Goal: Task Accomplishment & Management: Manage account settings

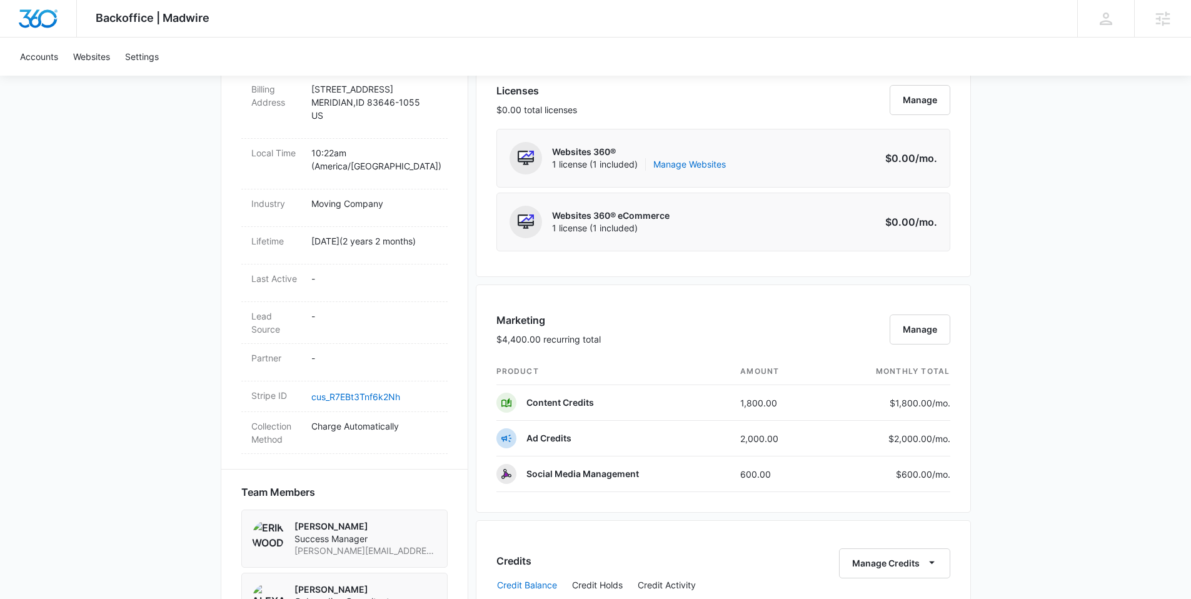
scroll to position [532, 0]
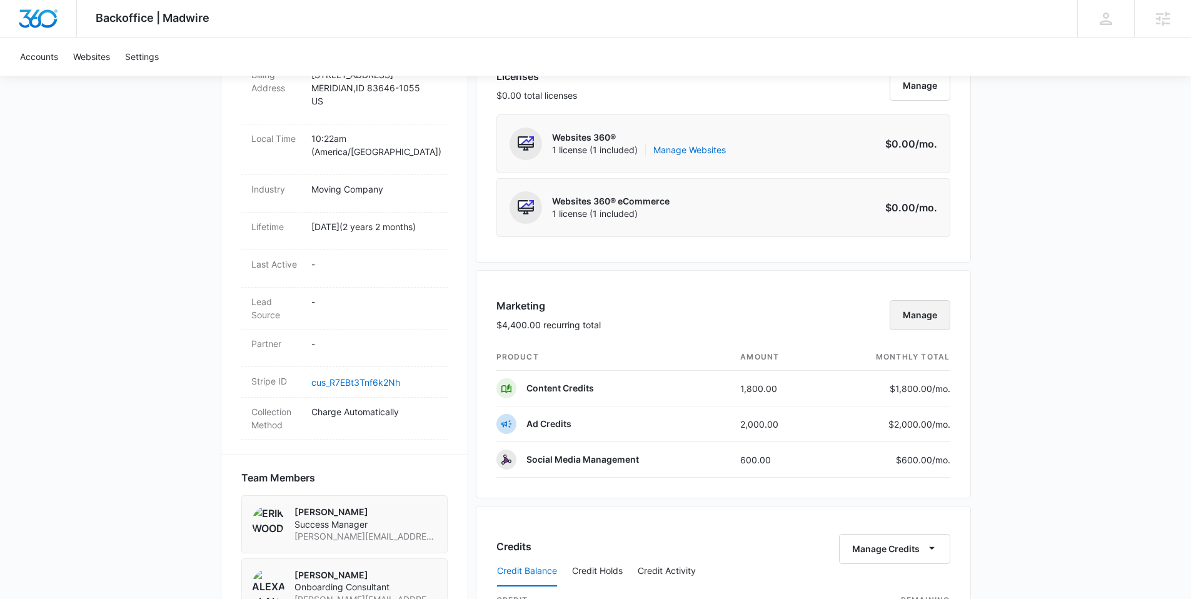
click at [913, 315] on button "Manage" at bounding box center [919, 315] width 61 height 30
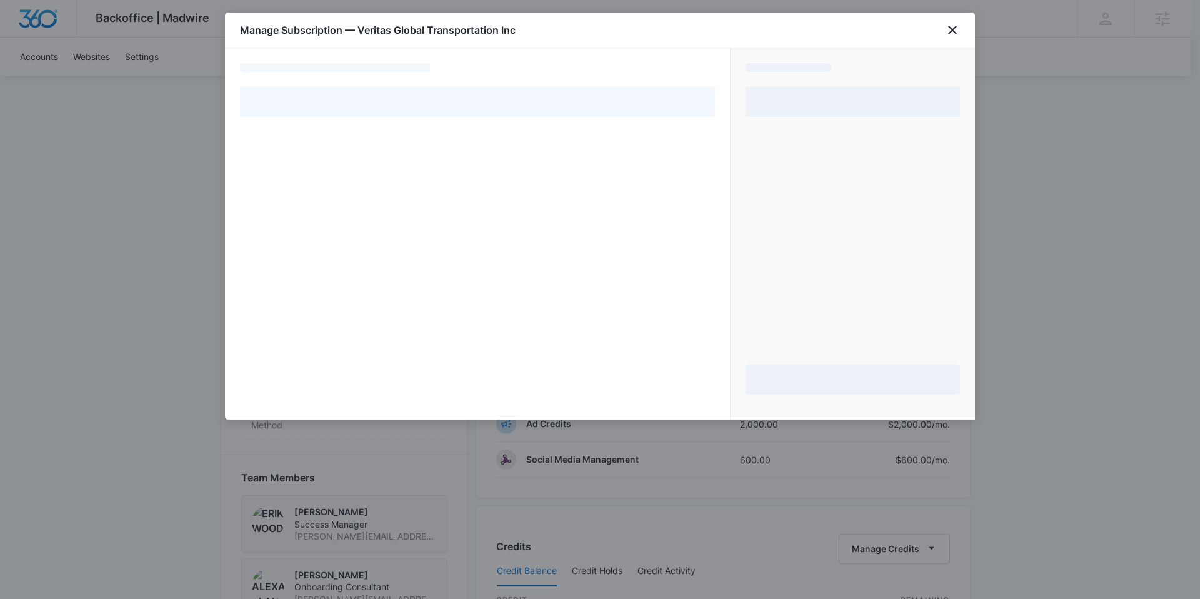
select select "pm_1QEznXA4n8RTgNjUiRYNkPRr"
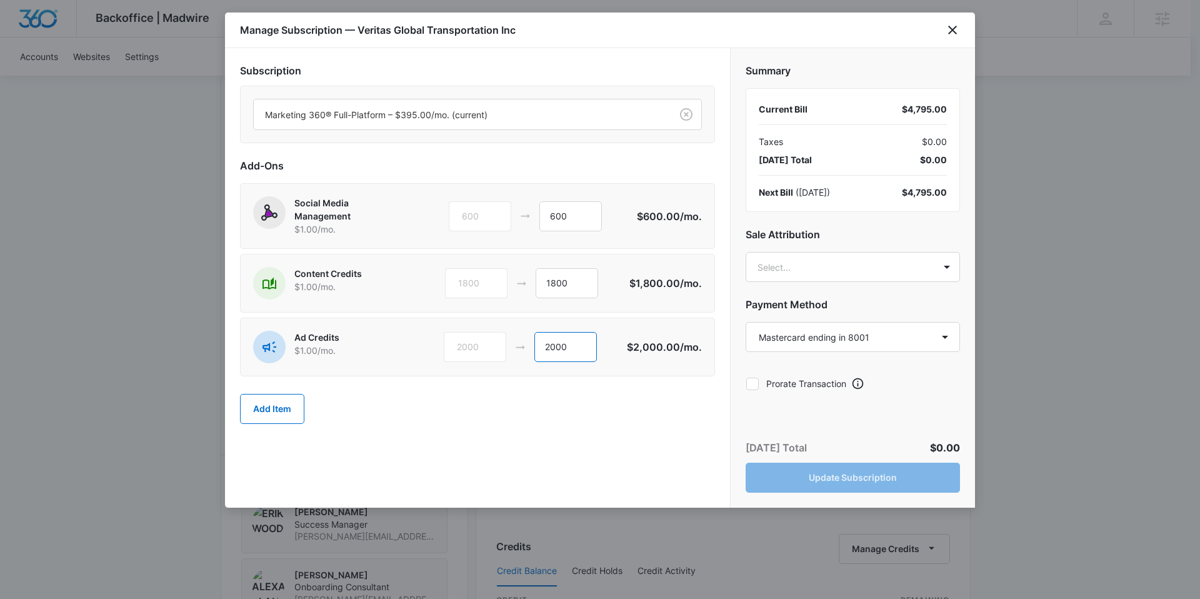
drag, startPoint x: 559, startPoint y: 349, endPoint x: 523, endPoint y: 349, distance: 36.3
click at [523, 349] on div "2000 2000" at bounding box center [535, 347] width 183 height 30
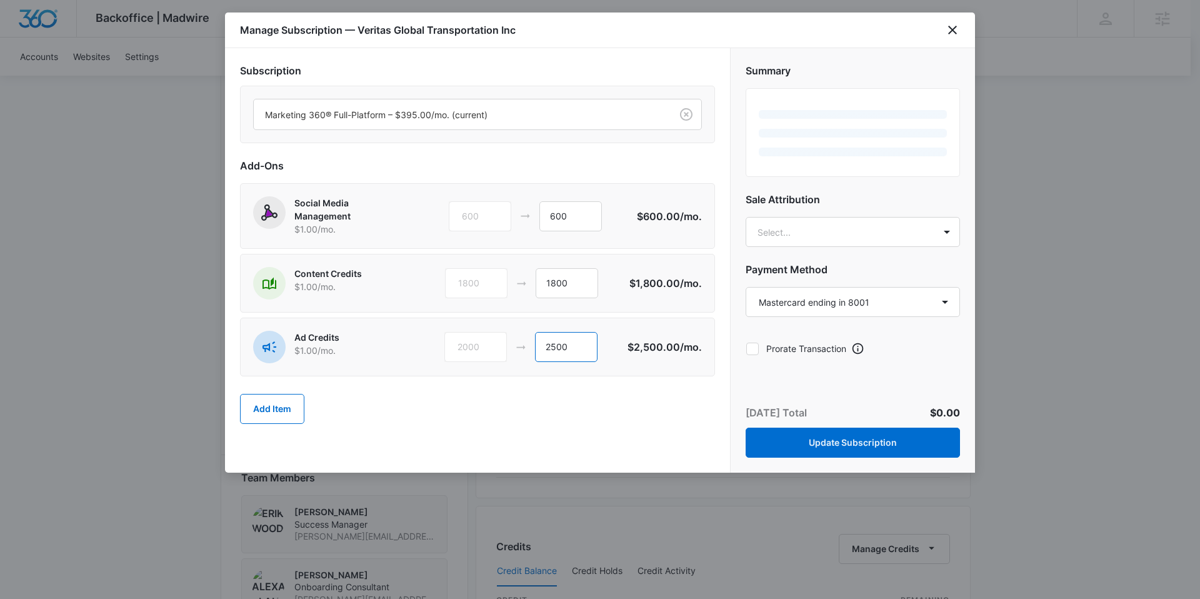
type input "2500"
click at [499, 421] on div "Add Item" at bounding box center [477, 408] width 475 height 55
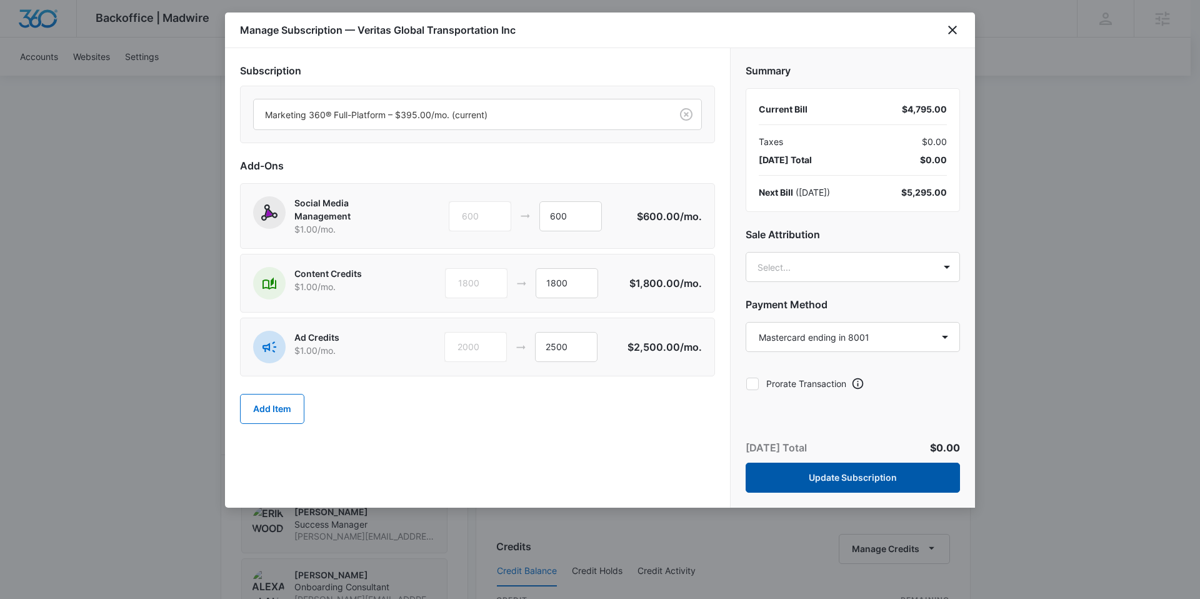
click at [849, 483] on button "Update Subscription" at bounding box center [853, 478] width 214 height 30
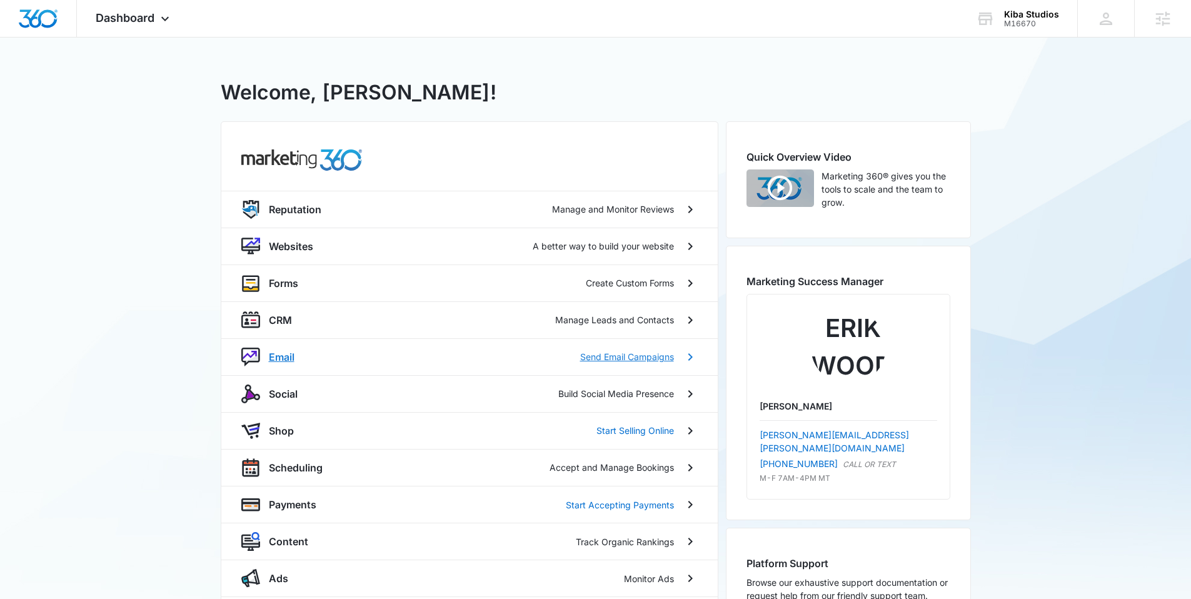
click at [279, 358] on p "Email" at bounding box center [282, 356] width 26 height 15
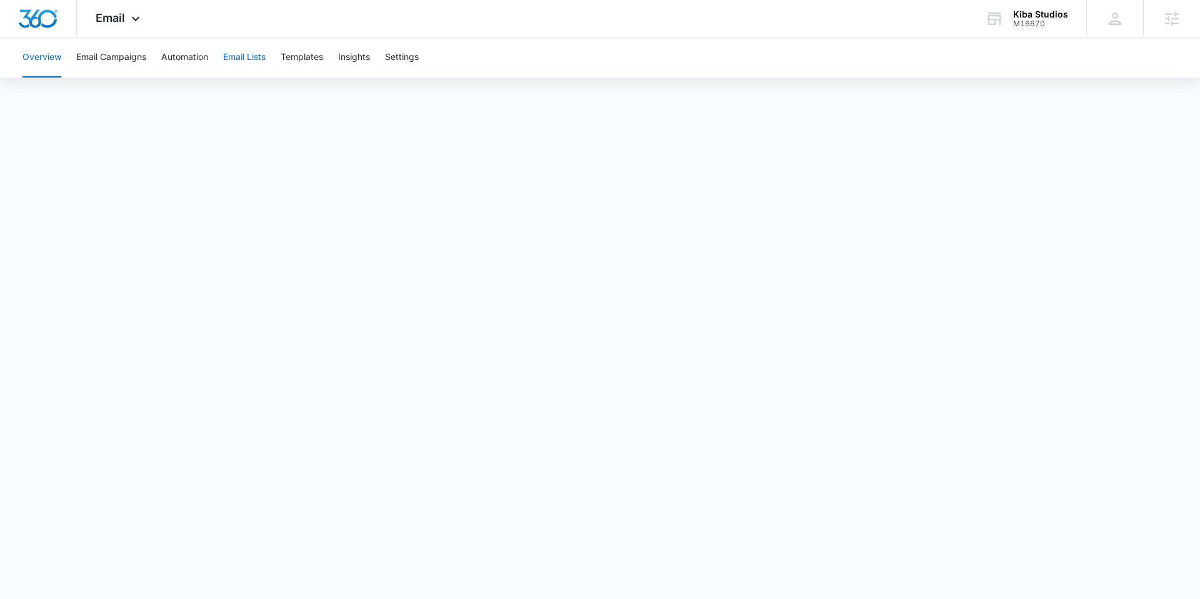
click at [233, 65] on button "Email Lists" at bounding box center [244, 58] width 43 height 40
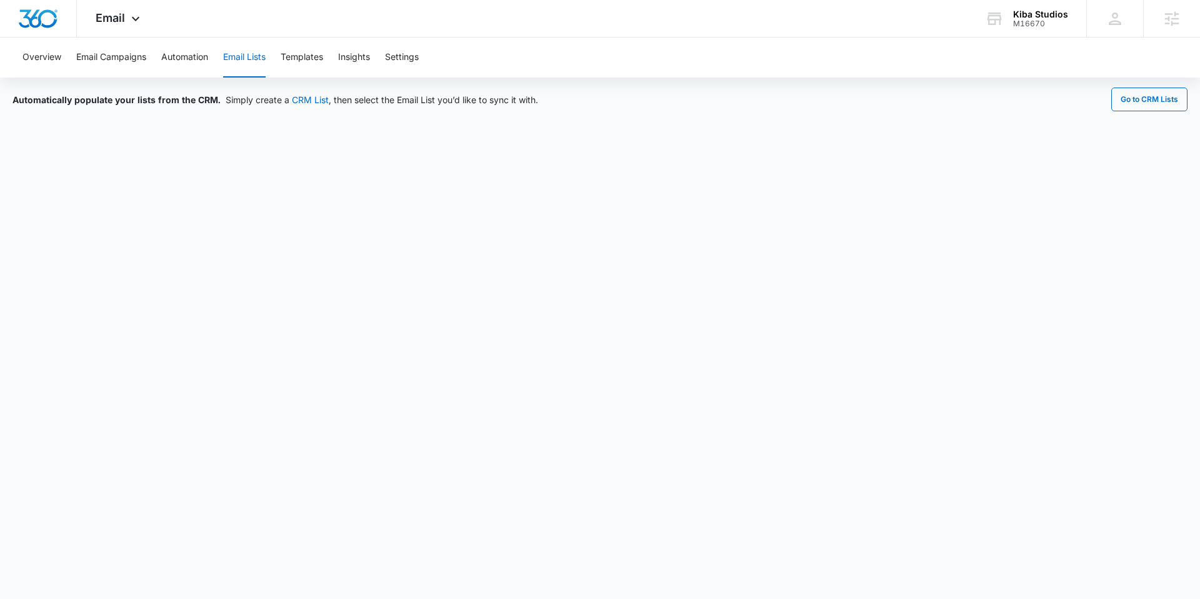
drag, startPoint x: 892, startPoint y: 74, endPoint x: 855, endPoint y: 78, distance: 37.1
click at [892, 73] on div "Overview Email Campaigns Automation Email Lists Templates Insights Settings" at bounding box center [600, 58] width 1170 height 40
click at [785, 84] on div "Automatically populate your lists from the CRM. Simply create a CRM List , then…" at bounding box center [600, 95] width 1200 height 34
click at [785, 85] on div "Automatically populate your lists from the CRM. Simply create a CRM List , then…" at bounding box center [600, 95] width 1200 height 34
click at [172, 54] on button "Automation" at bounding box center [184, 58] width 47 height 40
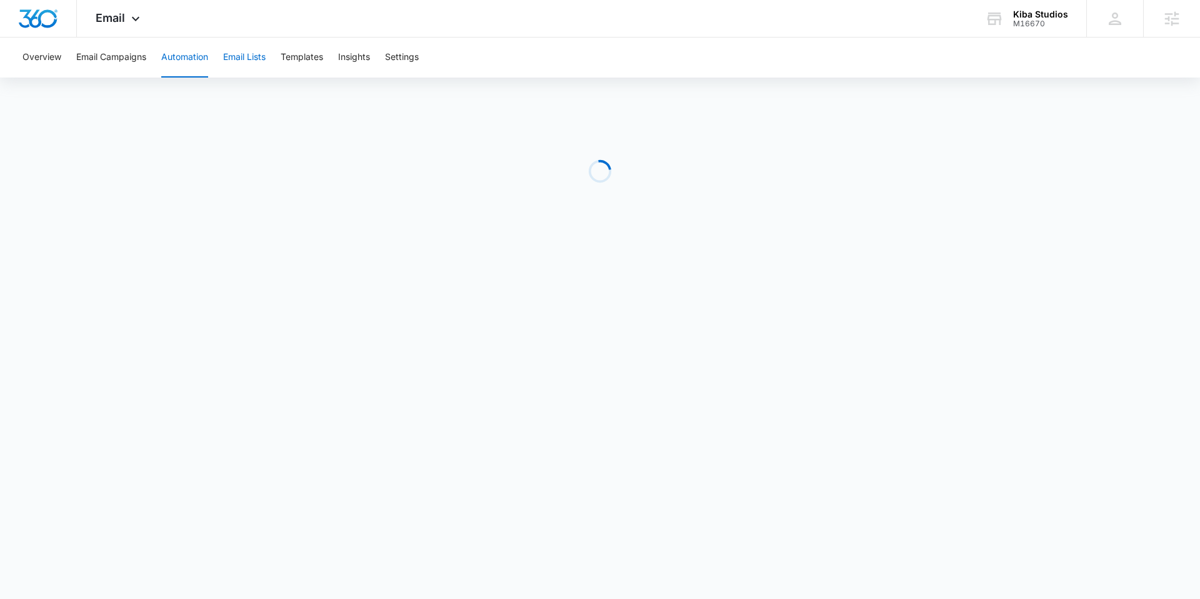
click at [244, 54] on button "Email Lists" at bounding box center [244, 58] width 43 height 40
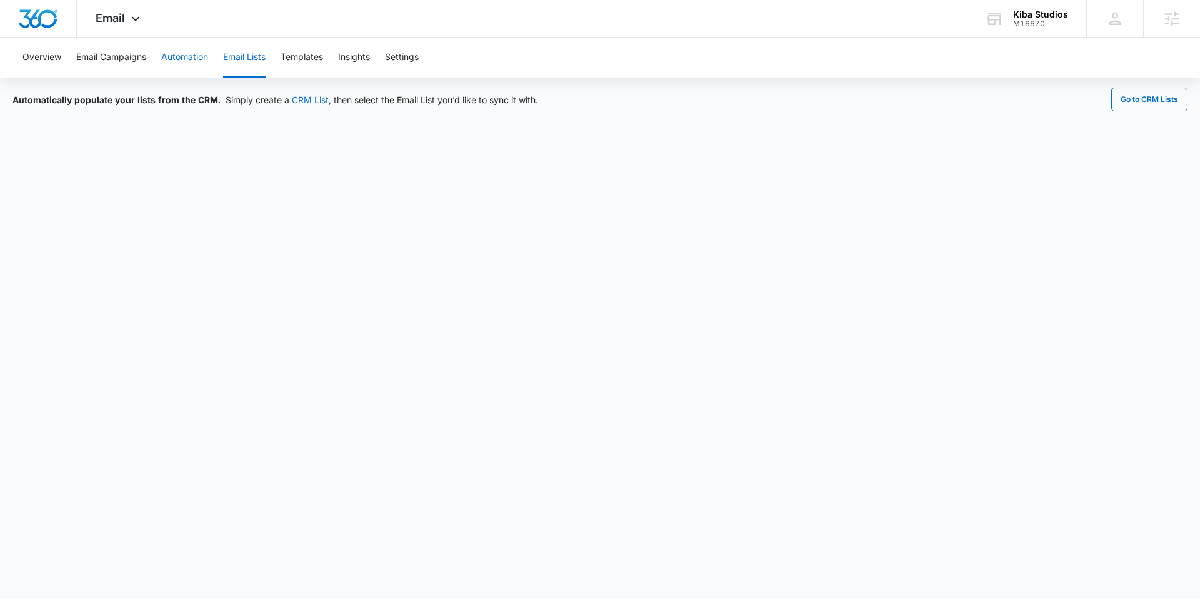
click at [193, 56] on button "Automation" at bounding box center [184, 58] width 47 height 40
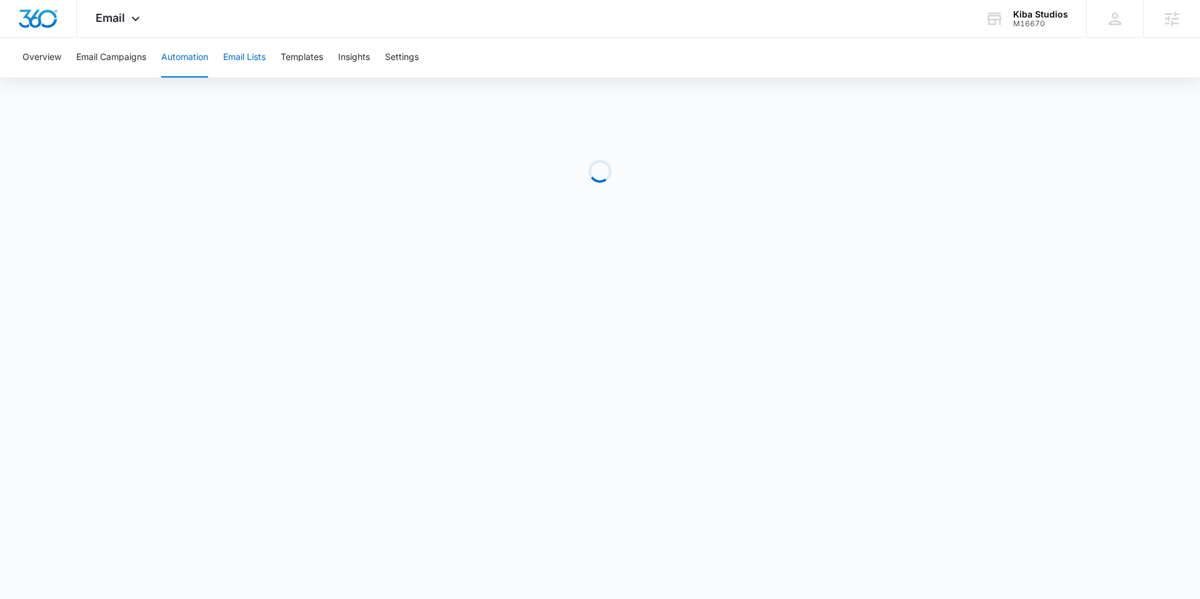
click at [242, 64] on button "Email Lists" at bounding box center [244, 58] width 43 height 40
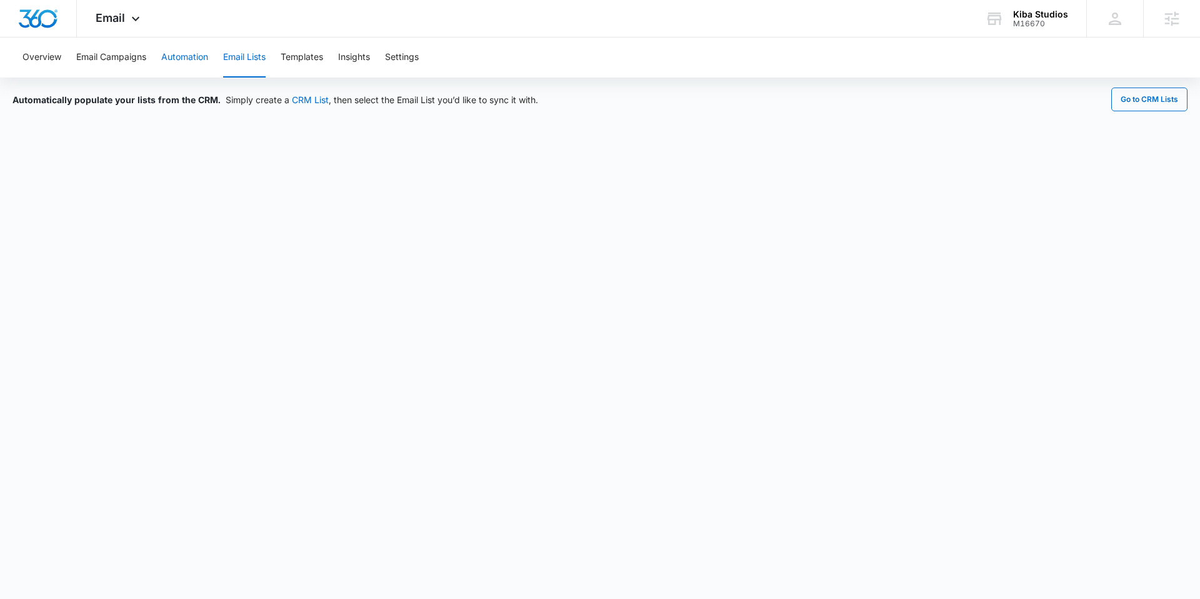
click at [184, 59] on button "Automation" at bounding box center [184, 58] width 47 height 40
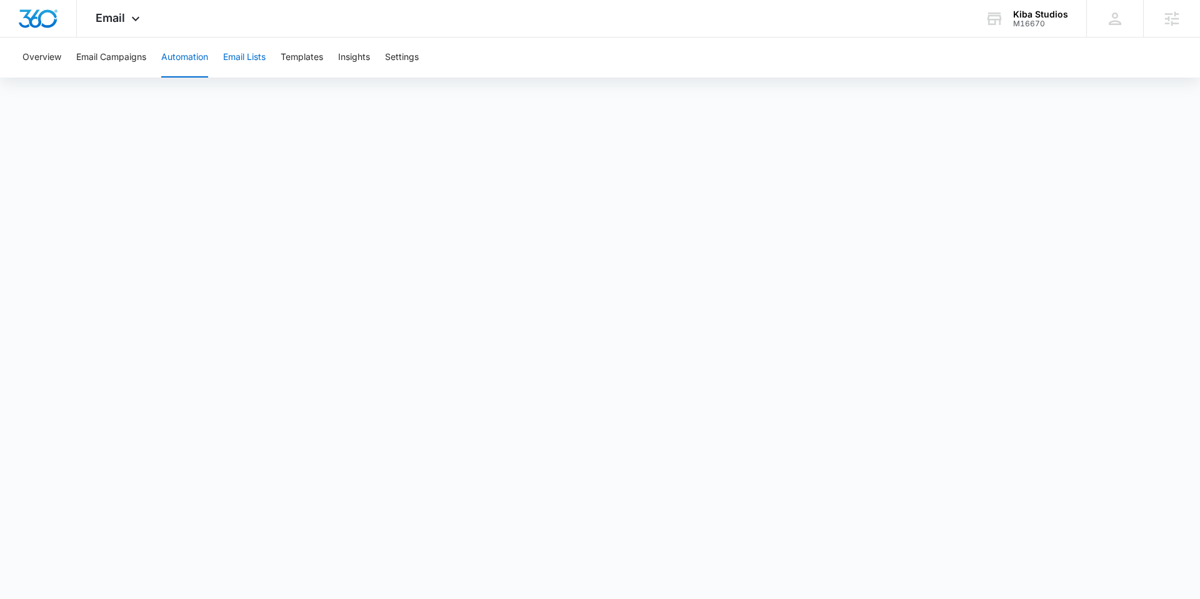
click at [256, 61] on button "Email Lists" at bounding box center [244, 58] width 43 height 40
